Goal: Transaction & Acquisition: Purchase product/service

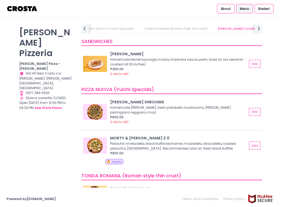
click at [221, 101] on div "SALCICCIA SHROOMS" at bounding box center [178, 102] width 137 height 6
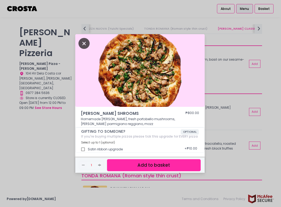
click at [80, 40] on icon "Close" at bounding box center [83, 43] width 11 height 11
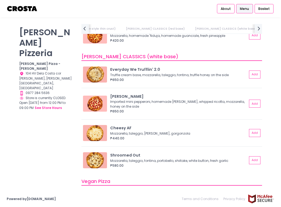
scroll to position [286, 0]
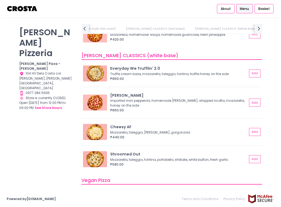
click at [202, 69] on div "Everyday We Trufflin' 2.0" at bounding box center [178, 69] width 137 height 6
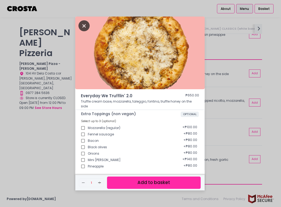
click at [85, 28] on icon "Close" at bounding box center [83, 25] width 11 height 11
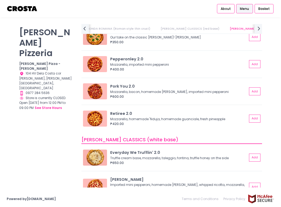
scroll to position [0, 0]
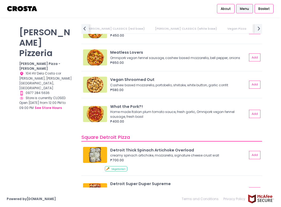
click at [39, 141] on div "Crosta Pizzeria Crosta Pizza - Salcedo Location Created with Sketch. 104 HV Del…" at bounding box center [47, 100] width 62 height 153
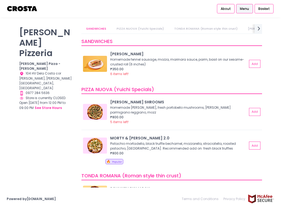
click at [156, 27] on link "PIZZA NUOVA (Yuichi Specials)" at bounding box center [140, 28] width 57 height 9
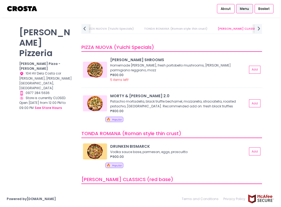
scroll to position [48, 0]
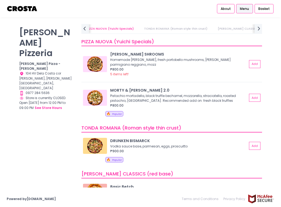
click at [181, 31] on link "TONDA ROMANA (Roman style thin crust)" at bounding box center [175, 28] width 73 height 9
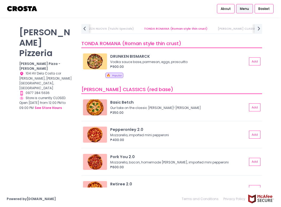
scroll to position [134, 0]
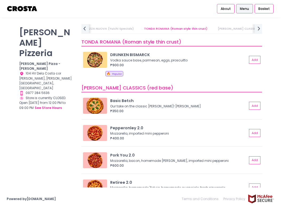
click at [213, 30] on link "[PERSON_NAME] CLASSICS (red base)" at bounding box center [247, 28] width 68 height 9
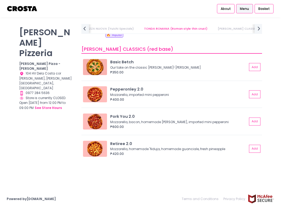
scroll to position [0, 100]
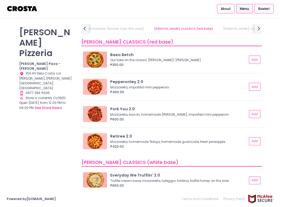
click at [219, 30] on link "[PERSON_NAME] CLASSICS (white base)" at bounding box center [255, 28] width 72 height 9
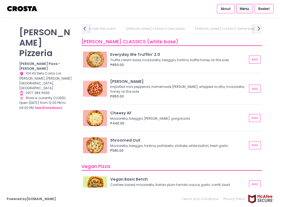
click at [256, 31] on icon "next Created with Sketch." at bounding box center [258, 28] width 7 height 7
click at [259, 32] on icon "next Created with Sketch." at bounding box center [258, 28] width 7 height 7
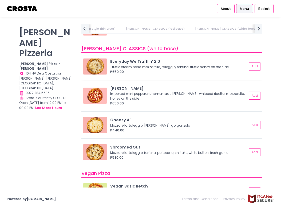
click at [195, 71] on div "₱650.00" at bounding box center [178, 71] width 137 height 5
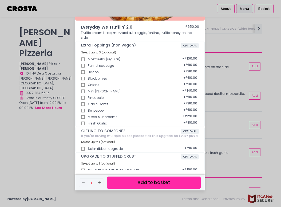
click at [221, 79] on div "Everyday We Trufflin' 2.0 ₱650.00 Truffle cream base, mozzarella, taleggio, fon…" at bounding box center [140, 103] width 281 height 207
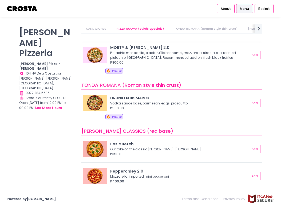
click at [197, 65] on div "MORTY & ELLA 2.0 Pistachio mortadella, black truffle bechamel, mozzarella, stra…" at bounding box center [171, 59] width 180 height 35
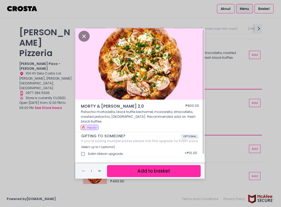
click at [229, 82] on div "MORTY & ELLA 2.0 ₱800.00 Pistachio mortadella, black truffle bechamel, mozzarel…" at bounding box center [140, 103] width 281 height 207
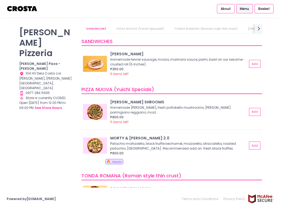
click at [183, 135] on div "MORTY & ELLA 2.0 Pistachio mortadella, black truffle bechamel, mozzarella, stra…" at bounding box center [171, 150] width 180 height 35
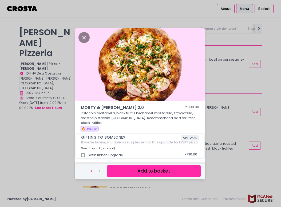
click at [144, 171] on button "Add to basket" at bounding box center [154, 171] width 94 height 12
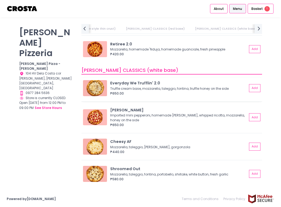
click at [196, 85] on div "Everyday We Trufflin' 2.0" at bounding box center [178, 83] width 137 height 6
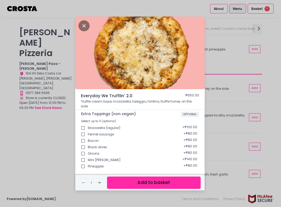
click at [173, 182] on button "Add to basket" at bounding box center [154, 182] width 94 height 12
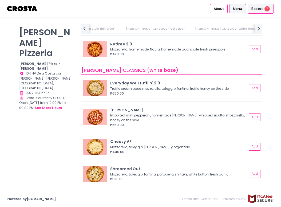
click at [255, 8] on span "Basket" at bounding box center [256, 8] width 11 height 5
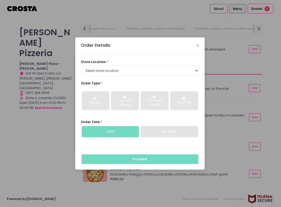
click at [173, 62] on div "store location * Select store location Crosta Pizza - Salcedo Crosta Pizza - Sa…" at bounding box center [140, 68] width 118 height 16
click at [171, 68] on select "Select store location Crosta Pizza - Salcedo Crosta Pizza - San Juan" at bounding box center [140, 71] width 118 height 10
select select "65090bae48156caed44a5eb4"
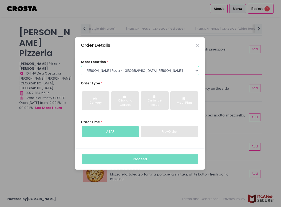
click at [81, 66] on select "Select store location Crosta Pizza - Salcedo Crosta Pizza - San Juan" at bounding box center [140, 71] width 118 height 10
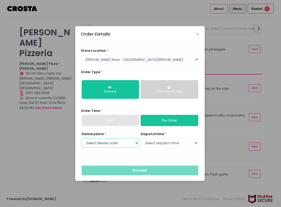
click at [119, 146] on select "Select Delivery date Thursday, Sep 4th Friday, Sep 5th Saturday, Sep 6th Sunday…" at bounding box center [111, 143] width 58 height 10
select select "[DATE]"
click at [82, 138] on select "Select Delivery date Thursday, Sep 4th Friday, Sep 5th Saturday, Sep 6th Sunday…" at bounding box center [111, 143] width 58 height 10
select select "12:00"
click at [141, 138] on select "Select dispatch time 12:00 PM - 12:30 PM 12:30 PM - 01:00 PM 01:00 PM - 01:30 P…" at bounding box center [170, 143] width 58 height 10
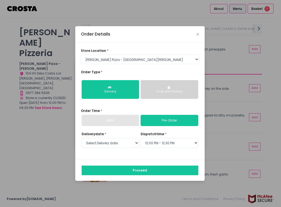
click at [190, 143] on select "Select dispatch time 12:00 PM - 12:30 PM 12:30 PM - 01:00 PM 01:00 PM - 01:30 P…" at bounding box center [170, 143] width 58 height 10
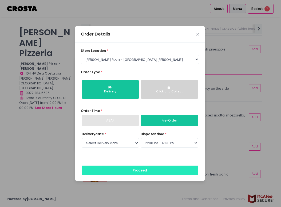
click at [185, 172] on button "Proceed" at bounding box center [140, 170] width 117 height 10
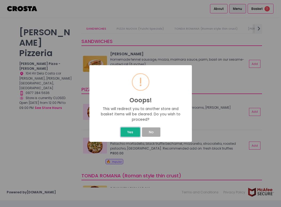
click at [133, 133] on button "Yes" at bounding box center [130, 131] width 19 height 9
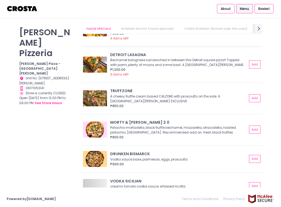
scroll to position [37, 0]
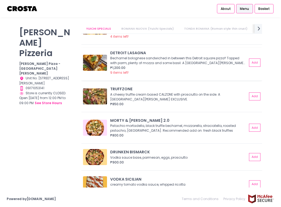
click at [217, 60] on div "Bechamel bolognese sandwiched in between this Detroit square pizza!! Topped wit…" at bounding box center [177, 61] width 135 height 10
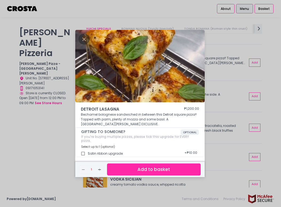
click at [223, 67] on div "DETROIT LASAGNA ₱1,200.00 Bechamel bolognese sandwiched in between this Detroit…" at bounding box center [140, 103] width 281 height 207
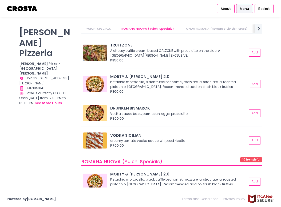
scroll to position [94, 0]
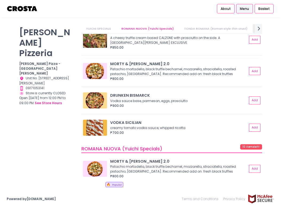
click at [200, 74] on div "Pistachio mortadella, black truffle bechamel, mozzarella, straciatella, roasted…" at bounding box center [177, 72] width 135 height 10
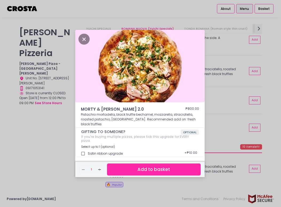
click at [156, 165] on button "Add to basket" at bounding box center [154, 169] width 94 height 12
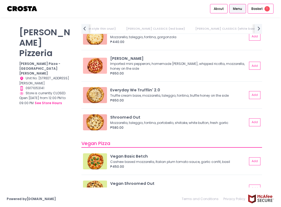
scroll to position [441, 0]
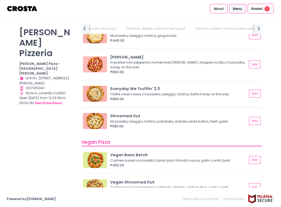
click at [211, 93] on div "Truffle cream base, mozzarella, taleggio, fontina, truffle honey on the side" at bounding box center [177, 94] width 135 height 5
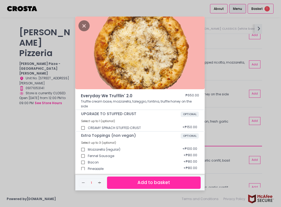
click at [183, 187] on button "Add to basket" at bounding box center [154, 182] width 94 height 12
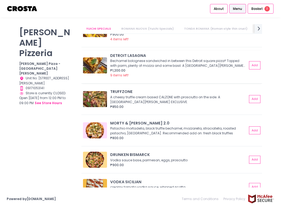
scroll to position [0, 0]
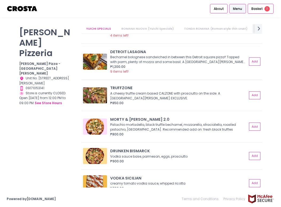
click at [172, 90] on div "TRUFFZONE" at bounding box center [178, 88] width 137 height 6
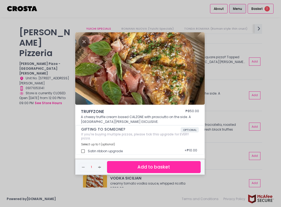
click at [53, 121] on div "TRUFFZONE ₱850.00 A cheesy truffle cream based CALZONE with prosciutto on the s…" at bounding box center [140, 103] width 281 height 207
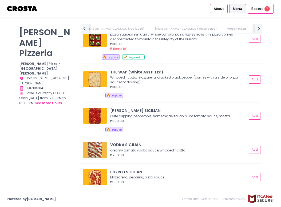
click at [209, 85] on div "₱800.00" at bounding box center [178, 87] width 137 height 5
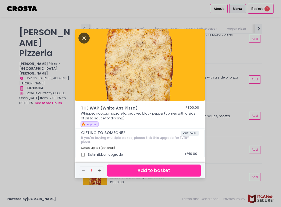
click at [84, 42] on icon "Close" at bounding box center [83, 38] width 11 height 11
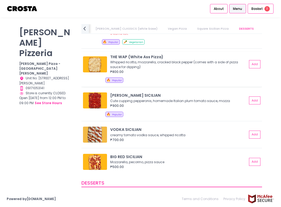
click at [165, 74] on div "THE WAP (White Ass Pizza) Whipped ricotta, mozzarella, cracked black pepper (co…" at bounding box center [171, 69] width 180 height 35
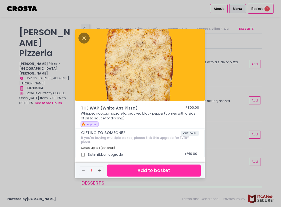
click at [217, 93] on div "THE WAP (White Ass Pizza) ₱800.00 Whipped ricotta, mozzarella, cracked black pe…" at bounding box center [140, 103] width 281 height 207
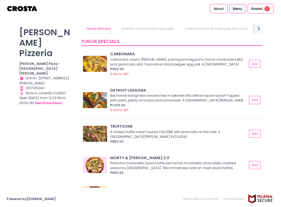
click at [203, 108] on div "9 items left!" at bounding box center [178, 110] width 137 height 5
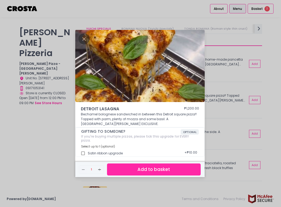
click at [276, 47] on div "DETROIT LASAGNA ₱1,200.00 Bechamel bolognese sandwiched in between this Detroit…" at bounding box center [140, 103] width 281 height 207
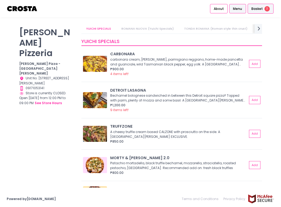
click at [258, 9] on span "Basket" at bounding box center [256, 8] width 11 height 5
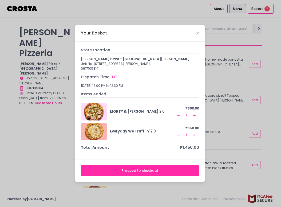
click at [176, 136] on icon "Remove Created with Sketch." at bounding box center [178, 135] width 4 height 4
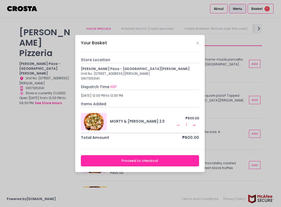
click at [239, 95] on div "Your Basket Store Location [PERSON_NAME] Pizza - [GEOGRAPHIC_DATA][PERSON_NAME]…" at bounding box center [140, 103] width 281 height 207
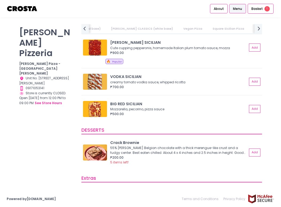
scroll to position [704, 0]
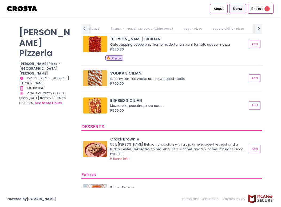
click at [219, 58] on div "🔥 Popular" at bounding box center [182, 58] width 155 height 7
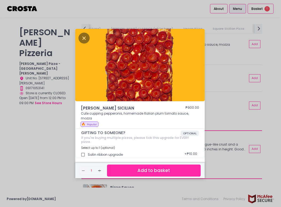
click at [218, 74] on div "[PERSON_NAME] SICILIAN ₱900.00 Cute cupping pepperonis, homemade Italian plum t…" at bounding box center [140, 103] width 281 height 207
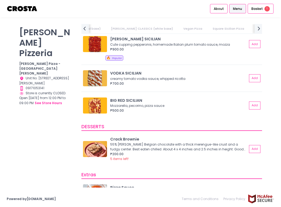
click at [218, 74] on div "VODKA SICILIAN" at bounding box center [178, 73] width 137 height 6
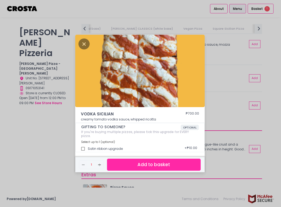
click at [225, 57] on div "VODKA SICILIAN ₱700.00 creamy tomato vodka sauce, whipped ricotta GIFTING TO SO…" at bounding box center [140, 103] width 281 height 207
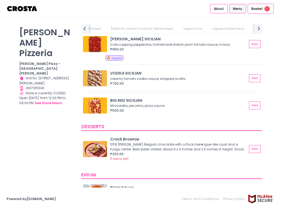
click at [216, 107] on div "Mozzarella, pecorino, pizza sauce" at bounding box center [177, 105] width 135 height 5
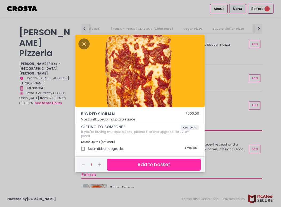
click at [230, 60] on div "BIG RED SICILIAN ₱500.00 Mozzarella, pecorino, pizza sauce GIFTING TO SOMEONE? …" at bounding box center [140, 103] width 281 height 207
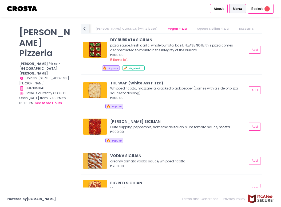
scroll to position [659, 0]
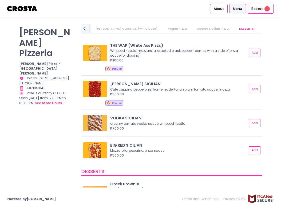
click at [213, 54] on div "Whipped ricotta, mozzarella, cracked black pepper (comes with a side of pizza s…" at bounding box center [177, 53] width 135 height 10
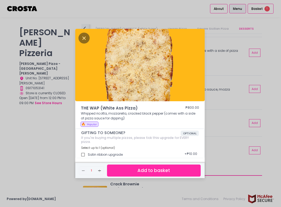
click at [155, 172] on button "Add to basket" at bounding box center [154, 170] width 94 height 12
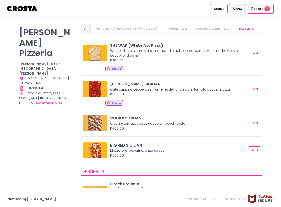
click at [256, 9] on span "Basket" at bounding box center [256, 8] width 11 height 5
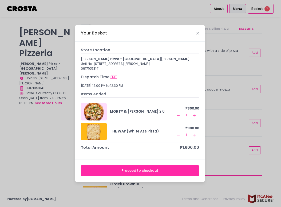
click at [114, 77] on button "EDIT" at bounding box center [113, 76] width 7 height 5
select select "[DATE]"
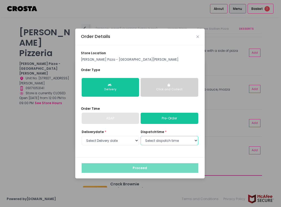
click at [159, 142] on select "Select dispatch time 12:00 PM - 12:30 PM 12:30 PM - 01:00 PM 01:00 PM - 01:30 P…" at bounding box center [170, 141] width 58 height 10
select select "12:00"
click at [141, 136] on select "Select dispatch time 12:00 PM - 12:30 PM 12:30 PM - 01:00 PM 01:00 PM - 01:30 P…" at bounding box center [170, 141] width 58 height 10
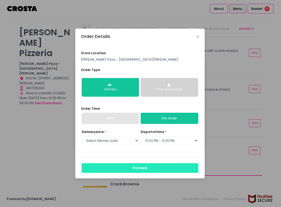
click at [146, 170] on button "Proceed" at bounding box center [140, 168] width 117 height 10
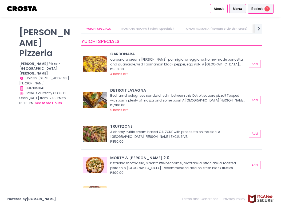
click at [264, 13] on div "Basket 2" at bounding box center [261, 9] width 26 height 10
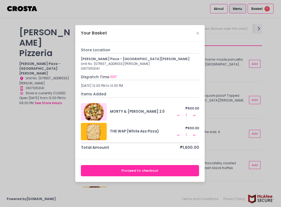
click at [179, 114] on icon "Remove Created with Sketch." at bounding box center [178, 115] width 4 height 4
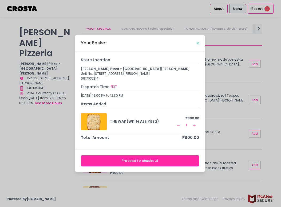
click at [198, 42] on icon "Close" at bounding box center [197, 42] width 3 height 3
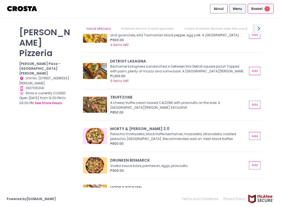
scroll to position [30, 0]
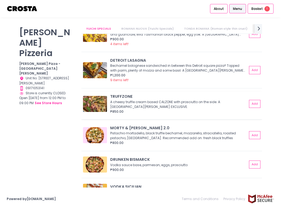
click at [217, 110] on div "₱850.00" at bounding box center [178, 111] width 137 height 5
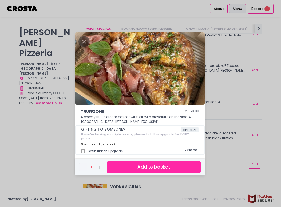
click at [225, 104] on div "TRUFFZONE ₱850.00 A cheesy truffle cream based CALZONE with prosciutto on the s…" at bounding box center [140, 103] width 281 height 207
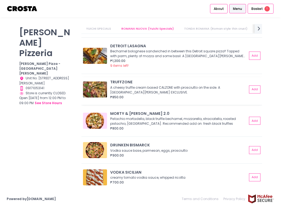
scroll to position [0, 0]
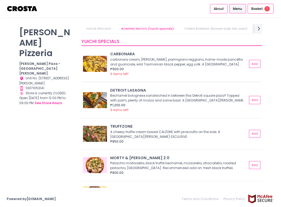
click at [200, 56] on div "CARBONARA" at bounding box center [178, 54] width 137 height 6
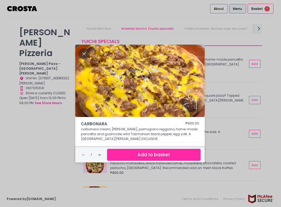
click at [217, 64] on div "CARBONARA ₱900.00 carbonara cream, [PERSON_NAME], parmigiano reggiano, home-mad…" at bounding box center [140, 103] width 281 height 207
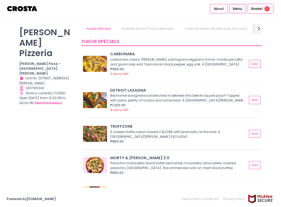
click at [206, 135] on div "A cheesy truffle cream based CALZONE with prosciutto on the side. A [GEOGRAPHIC…" at bounding box center [177, 134] width 135 height 10
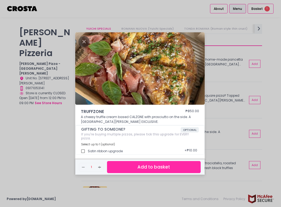
click at [233, 53] on div "TRUFFZONE ₱850.00 A cheesy truffle cream based CALZONE with prosciutto on the s…" at bounding box center [140, 103] width 281 height 207
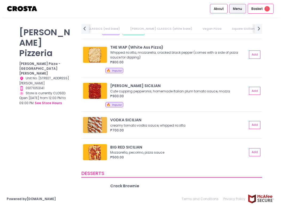
scroll to position [657, 0]
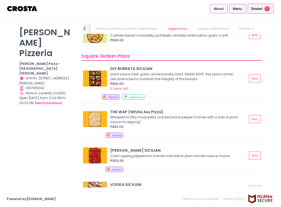
click at [254, 11] on span "Basket" at bounding box center [256, 8] width 11 height 5
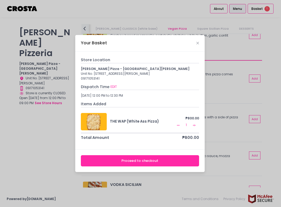
click at [152, 163] on button "Proceed to checkout" at bounding box center [140, 160] width 118 height 11
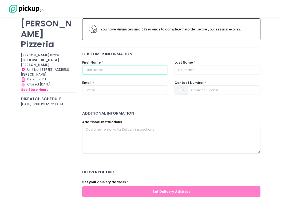
click at [156, 70] on input "text" at bounding box center [125, 70] width 86 height 10
type input "[PERSON_NAME] [PERSON_NAME]"
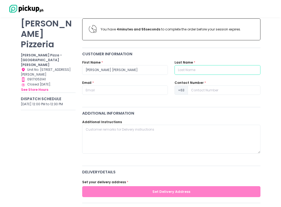
type input "Malinis"
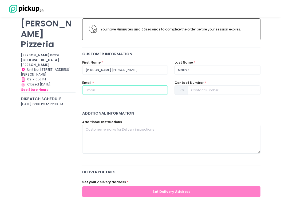
type input "[EMAIL_ADDRESS][DOMAIN_NAME]"
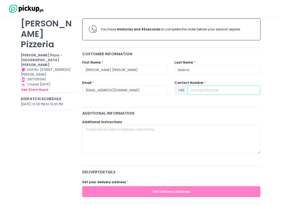
type input "09062946903"
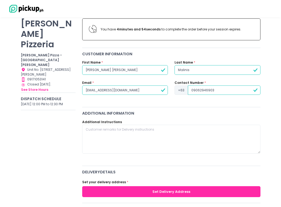
click at [105, 69] on input "[PERSON_NAME] [PERSON_NAME]" at bounding box center [125, 70] width 86 height 10
type input "[PERSON_NAME]"
click at [55, 128] on div "[PERSON_NAME] Pizzeria [PERSON_NAME] Pizza - [GEOGRAPHIC_DATA][PERSON_NAME] Loc…" at bounding box center [48, 203] width 62 height 377
click at [190, 90] on input "09062946903" at bounding box center [224, 90] width 72 height 10
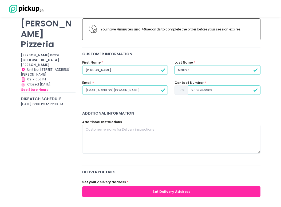
type input "9062946903"
click at [61, 116] on div "[PERSON_NAME] Pizzeria [PERSON_NAME] Pizza - [GEOGRAPHIC_DATA][PERSON_NAME] Loc…" at bounding box center [48, 203] width 62 height 377
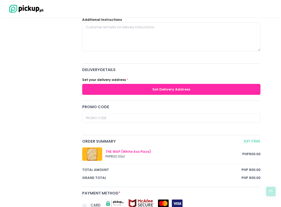
scroll to position [173, 0]
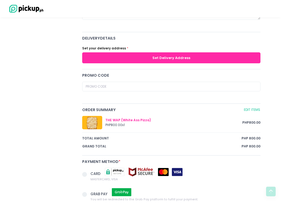
click at [152, 52] on button "Set Delivery Address" at bounding box center [171, 57] width 178 height 11
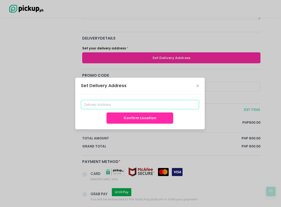
click at [123, 108] on input at bounding box center [140, 105] width 118 height 10
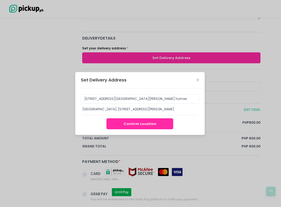
click at [101, 108] on div "[GEOGRAPHIC_DATA], [STREET_ADDRESS][PERSON_NAME]" at bounding box center [139, 109] width 115 height 5
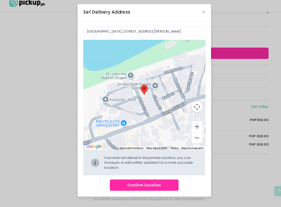
scroll to position [177, 0]
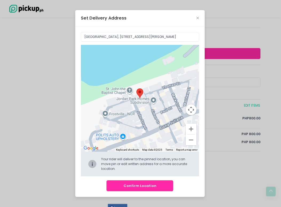
drag, startPoint x: 136, startPoint y: 106, endPoint x: 139, endPoint y: 117, distance: 11.6
click at [139, 117] on div "Move pin to edit location" at bounding box center [140, 98] width 118 height 107
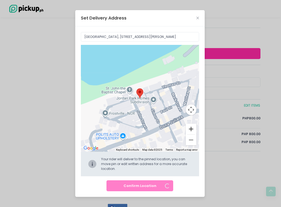
click at [191, 130] on button "Zoom in" at bounding box center [191, 129] width 11 height 11
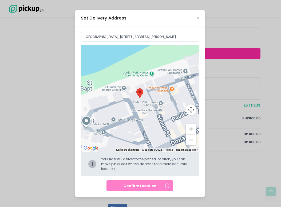
click at [191, 130] on button "Zoom in" at bounding box center [191, 129] width 11 height 11
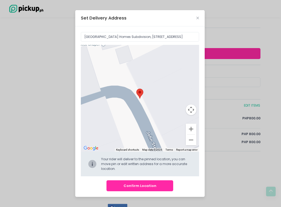
drag, startPoint x: 124, startPoint y: 116, endPoint x: 169, endPoint y: 101, distance: 48.1
click at [169, 101] on div at bounding box center [140, 98] width 118 height 107
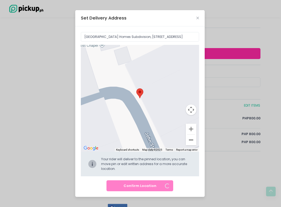
type input "[STREET_ADDRESS][PERSON_NAME]"
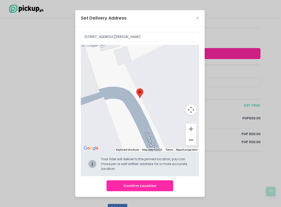
click at [192, 140] on button "Zoom out" at bounding box center [191, 139] width 11 height 11
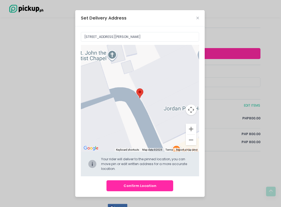
click at [192, 140] on button "Zoom out" at bounding box center [191, 139] width 11 height 11
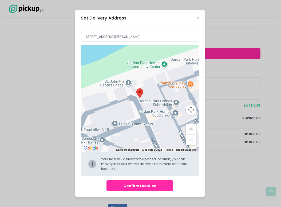
drag, startPoint x: 150, startPoint y: 111, endPoint x: 147, endPoint y: 112, distance: 2.9
click at [147, 112] on div at bounding box center [140, 98] width 118 height 107
click at [141, 187] on button "Confirm Location" at bounding box center [139, 185] width 67 height 11
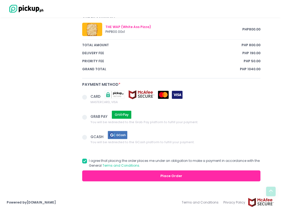
scroll to position [295, 0]
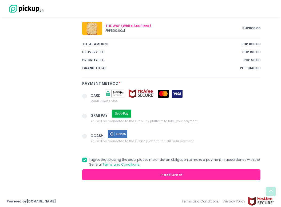
click at [92, 136] on span "GCASH" at bounding box center [97, 135] width 14 height 5
click at [92, 136] on input "GCASH You will be redirected to the GCash platform to fulfill your payment." at bounding box center [90, 134] width 3 height 3
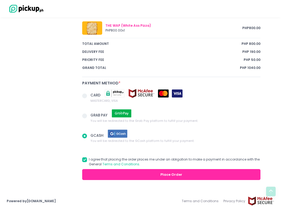
scroll to position [297, 0]
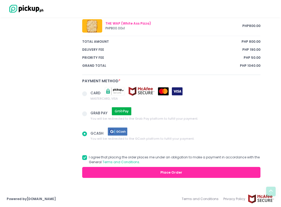
radio input "true"
click at [90, 158] on label "I agree that placing the order places me under an obligation to make a payment …" at bounding box center [171, 160] width 178 height 10
click at [90, 158] on input "I agree that placing the order places me under an obligation to make a payment …" at bounding box center [90, 156] width 3 height 3
checkbox input "false"
radio input "true"
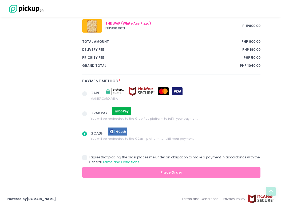
click at [90, 158] on label "I agree that placing the order places me under an obligation to make a payment …" at bounding box center [171, 160] width 178 height 10
click at [90, 158] on input "I agree that placing the order places me under an obligation to make a payment …" at bounding box center [90, 156] width 3 height 3
checkbox input "true"
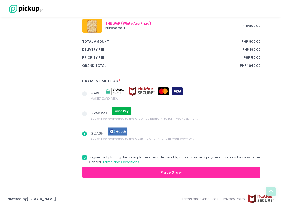
click at [126, 177] on button "Place Order" at bounding box center [171, 172] width 178 height 11
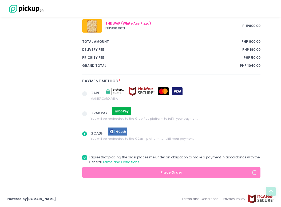
radio input "true"
